Goal: Understand process/instructions: Learn how to perform a task or action

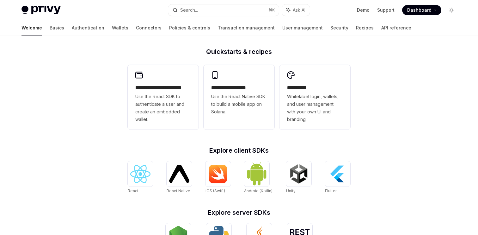
scroll to position [188, 0]
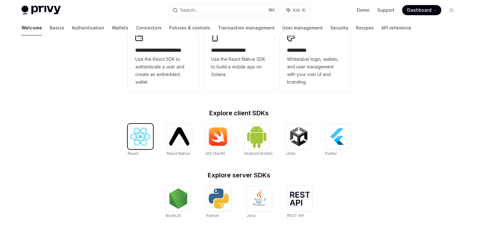
click at [139, 144] on img at bounding box center [140, 137] width 20 height 18
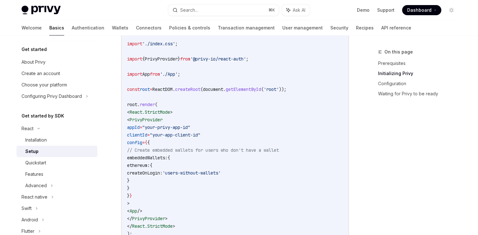
scroll to position [260, 0]
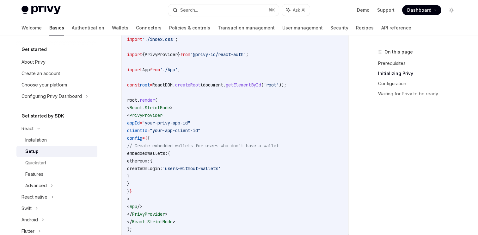
click at [152, 115] on span "PrivyProvider" at bounding box center [146, 115] width 33 height 6
copy span "PrivyProvider"
drag, startPoint x: 138, startPoint y: 116, endPoint x: 183, endPoint y: 211, distance: 105.8
click at [183, 211] on code "import React from 'react' ; import ReactDOM from 'react-dom/client' ; import '.…" at bounding box center [235, 123] width 216 height 220
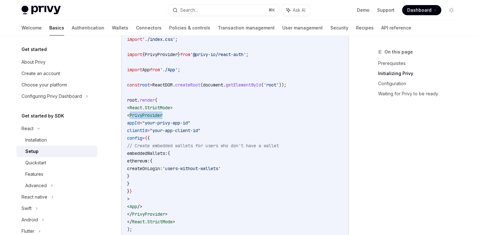
copy code "< PrivyProvider appId = "your-privy-app-id" clientId = "your-app-client-id" con…"
click at [183, 105] on code "import React from 'react' ; import ReactDOM from 'react-dom/client' ; import '.…" at bounding box center [235, 123] width 216 height 220
click at [140, 123] on span "appId" at bounding box center [133, 123] width 13 height 6
copy span "appId"
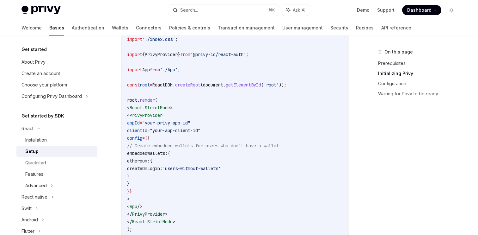
click at [147, 132] on span "clientId" at bounding box center [137, 131] width 20 height 6
copy span "clientId"
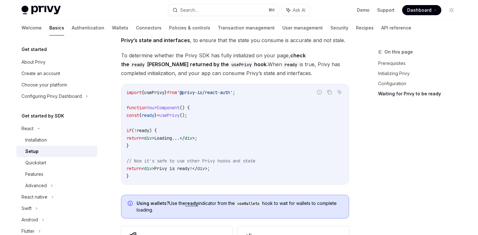
scroll to position [712, 0]
